Goal: Find specific page/section: Find specific page/section

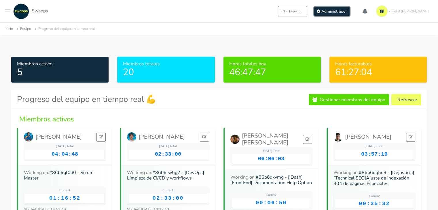
click at [345, 10] on span "Administrador" at bounding box center [334, 11] width 26 height 5
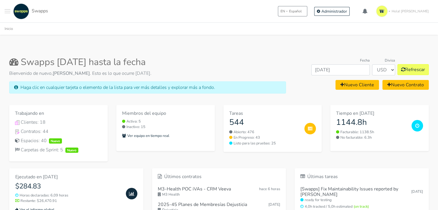
click at [4, 13] on div ".cls-1 { fill: #F15CFF; } .cls-2 { fill: #9a9a9a; } Clientes Contratos Espacios…" at bounding box center [219, 11] width 438 height 22
click at [347, 10] on span "Administrador" at bounding box center [334, 11] width 26 height 5
